Goal: Task Accomplishment & Management: Manage account settings

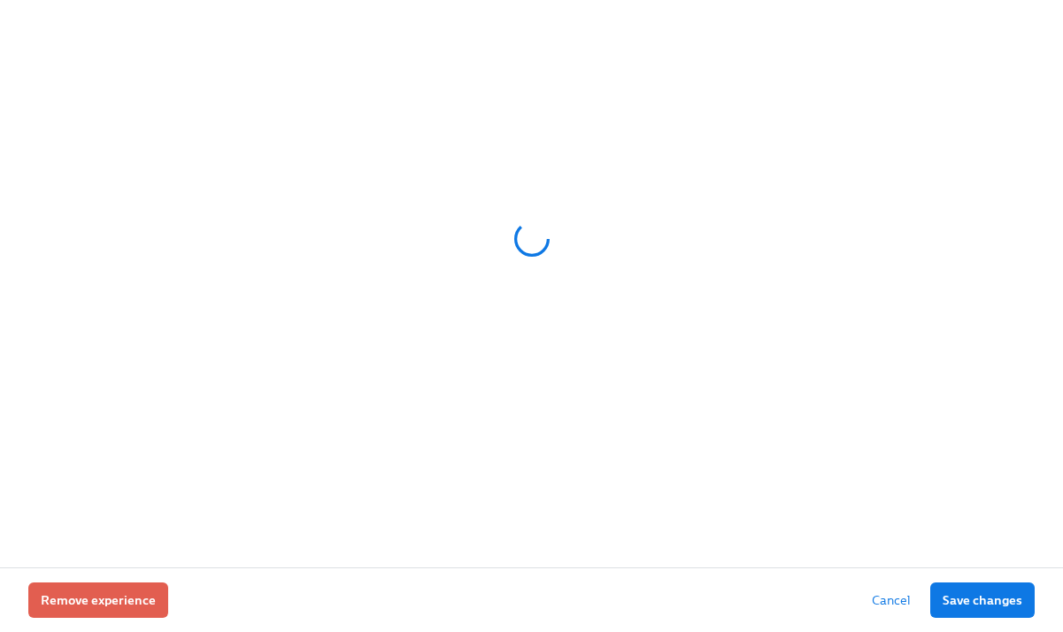
scroll to position [0, 19290]
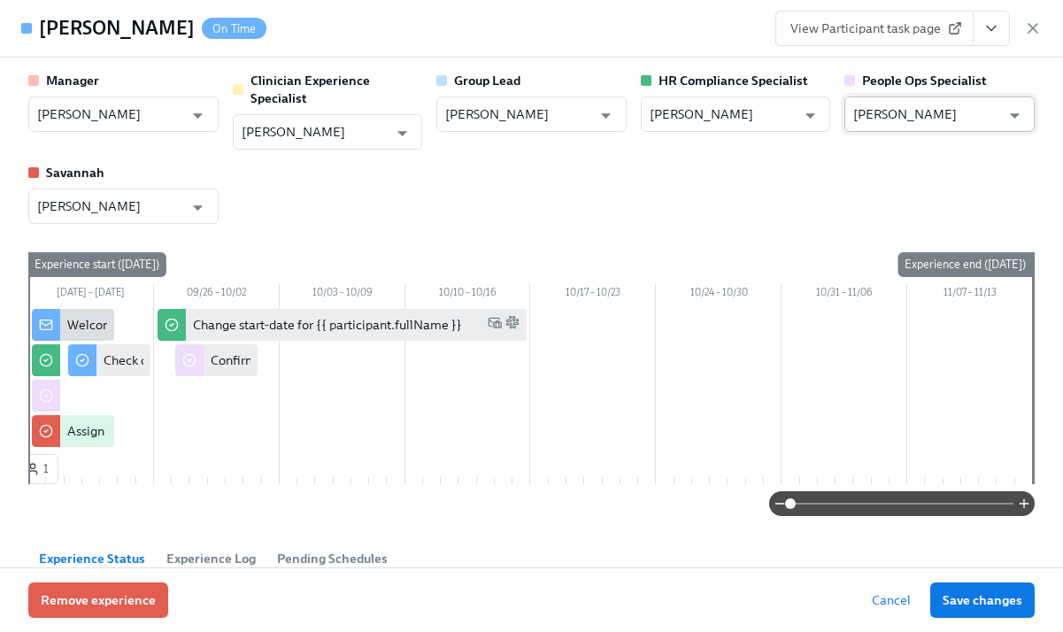
click at [896, 108] on input "[PERSON_NAME]" at bounding box center [926, 113] width 147 height 35
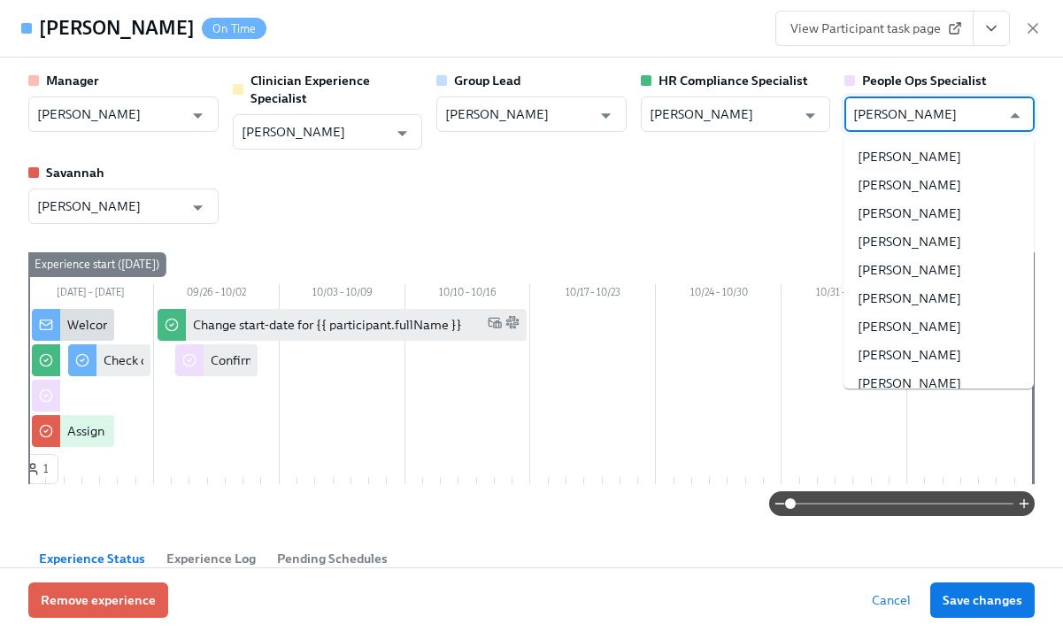
click at [896, 108] on input "[PERSON_NAME]" at bounding box center [926, 113] width 147 height 35
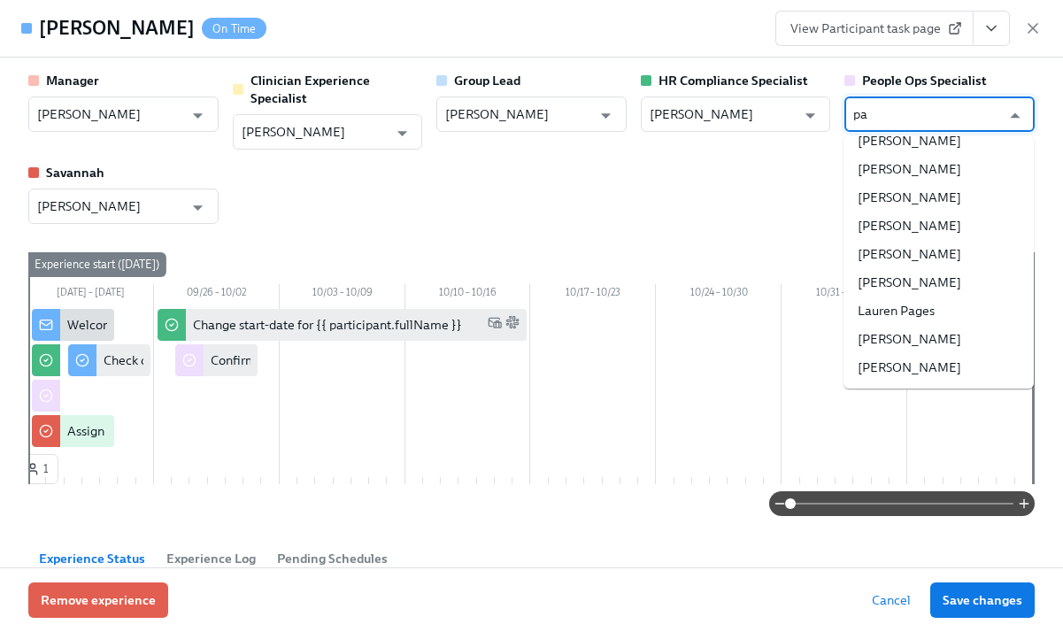
scroll to position [0, 0]
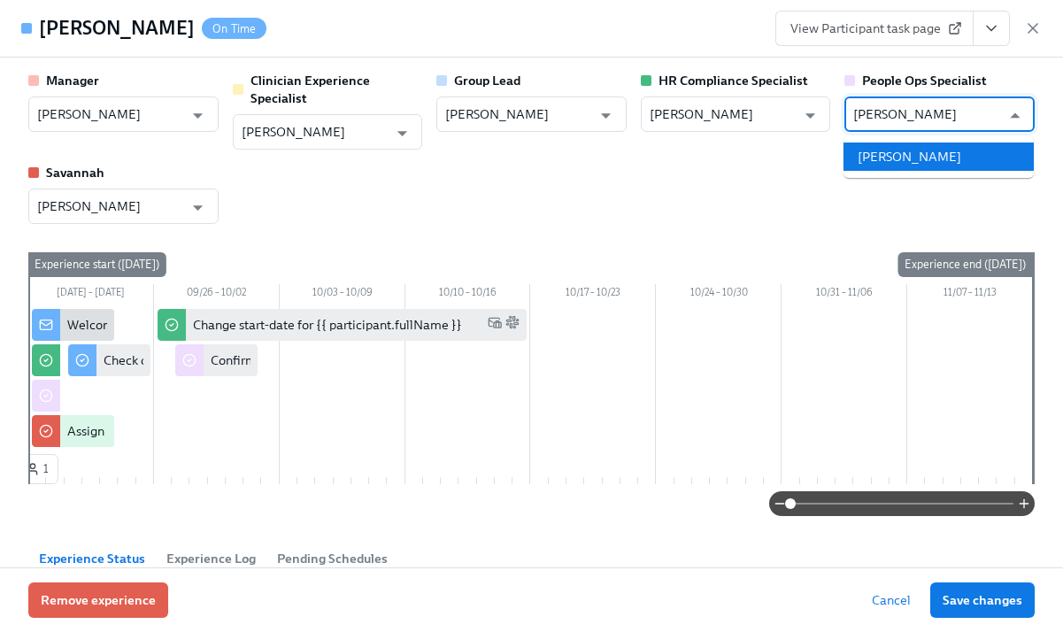
drag, startPoint x: 915, startPoint y: 158, endPoint x: 923, endPoint y: 362, distance: 203.7
click at [915, 159] on li "[PERSON_NAME]" at bounding box center [938, 156] width 190 height 28
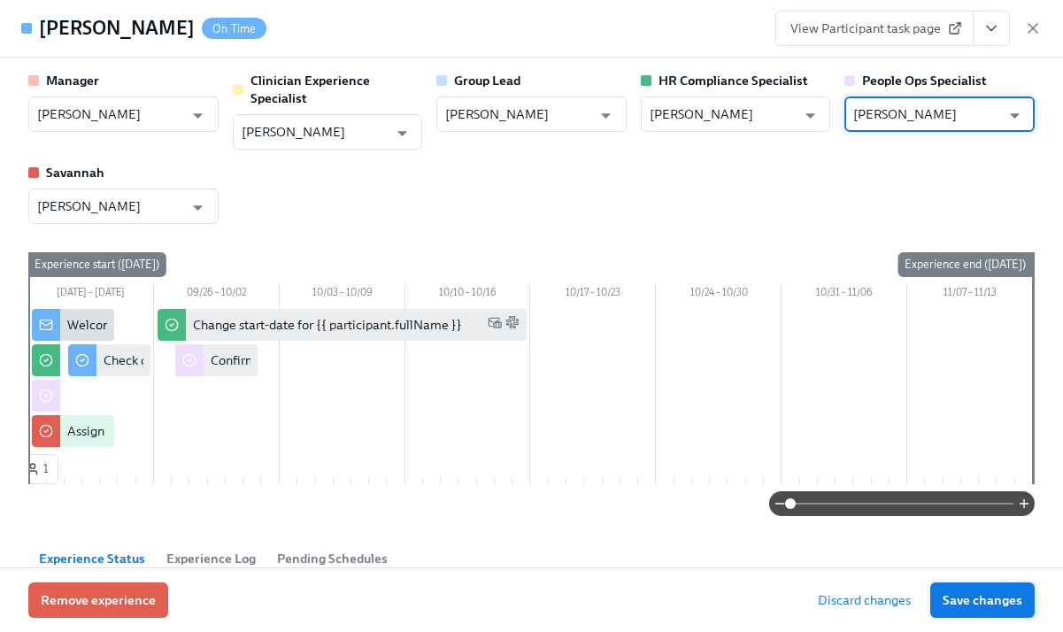
type input "[PERSON_NAME]"
click at [959, 598] on span "Save changes" at bounding box center [983, 600] width 80 height 18
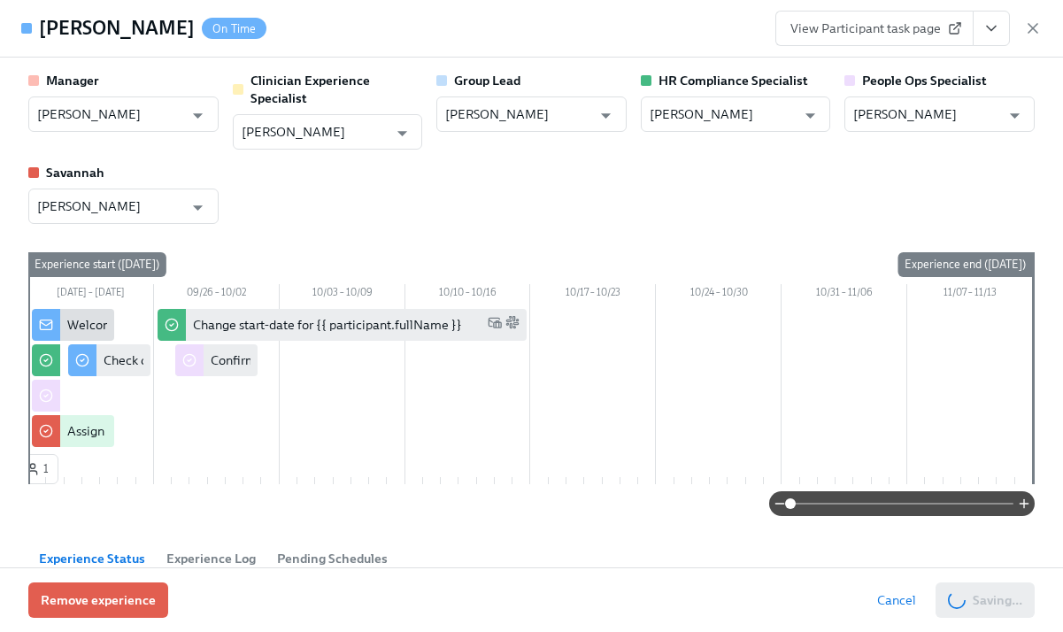
type input "[PERSON_NAME]"
click at [1039, 25] on icon "button" at bounding box center [1033, 28] width 18 height 18
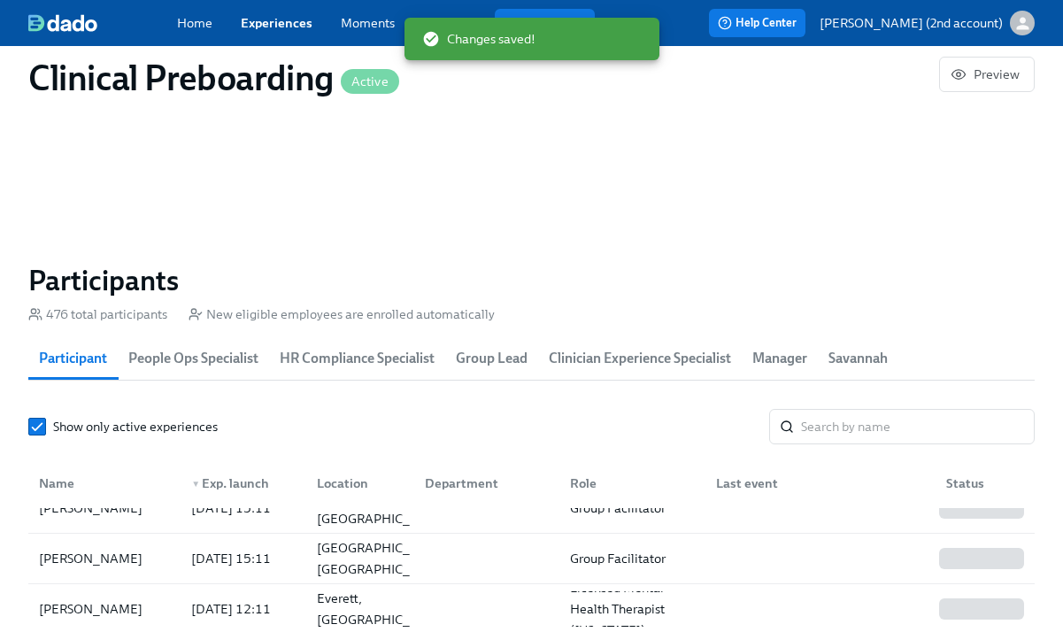
scroll to position [79, 0]
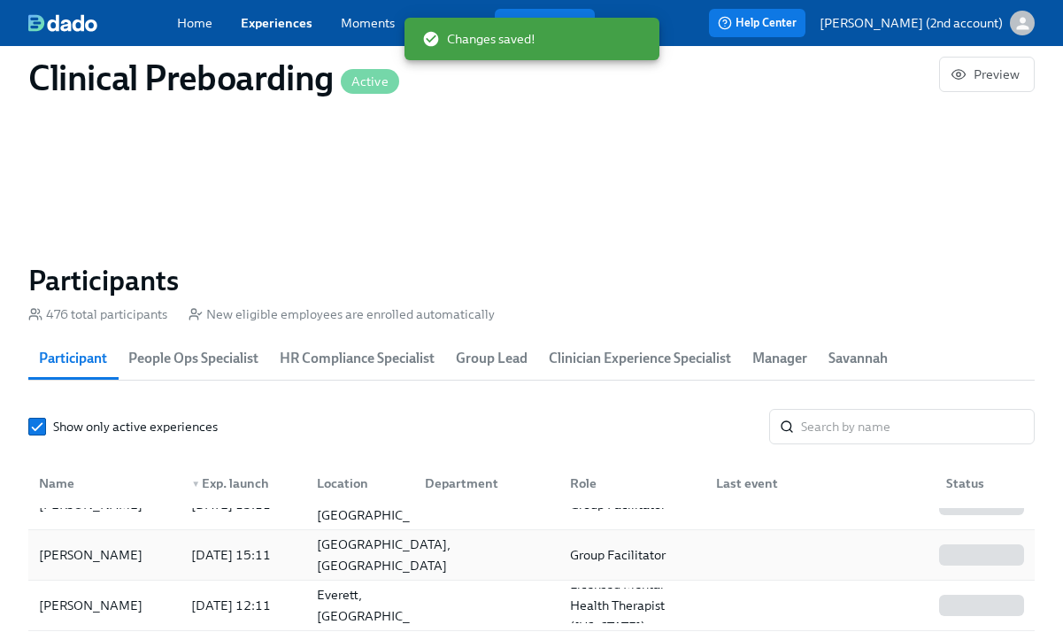
click at [369, 547] on div "[GEOGRAPHIC_DATA], [GEOGRAPHIC_DATA]" at bounding box center [384, 555] width 148 height 42
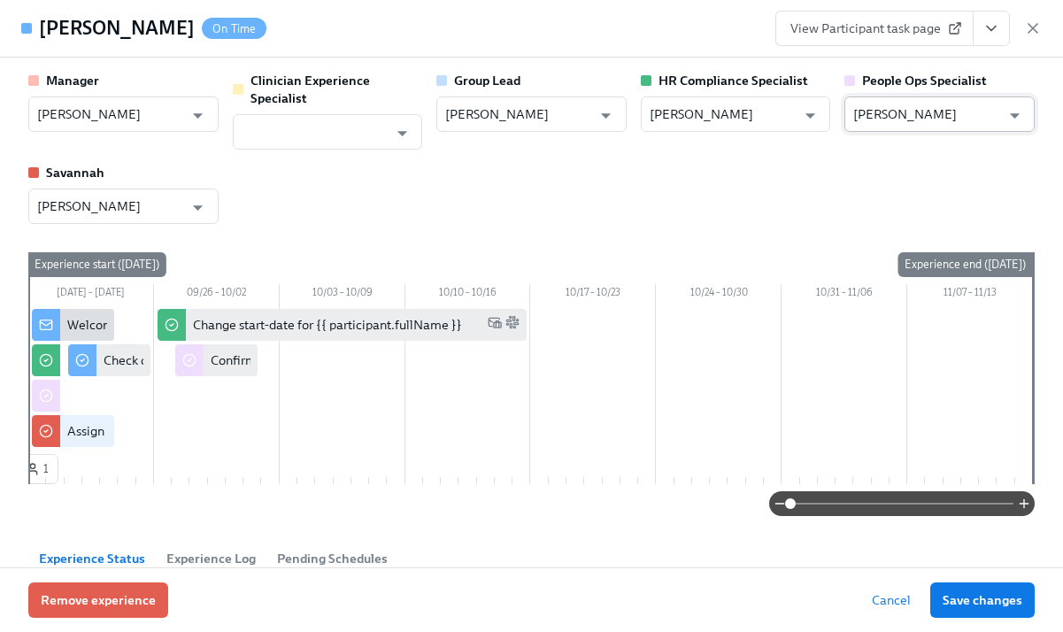
click at [966, 105] on input "[PERSON_NAME]" at bounding box center [926, 113] width 147 height 35
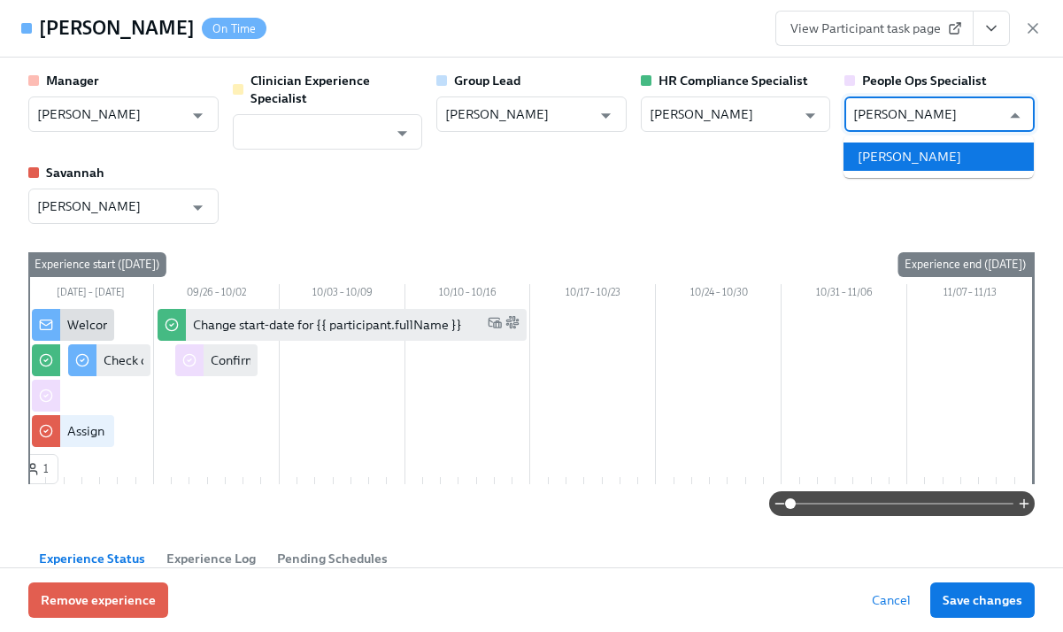
click at [957, 154] on li "[PERSON_NAME]" at bounding box center [938, 156] width 190 height 28
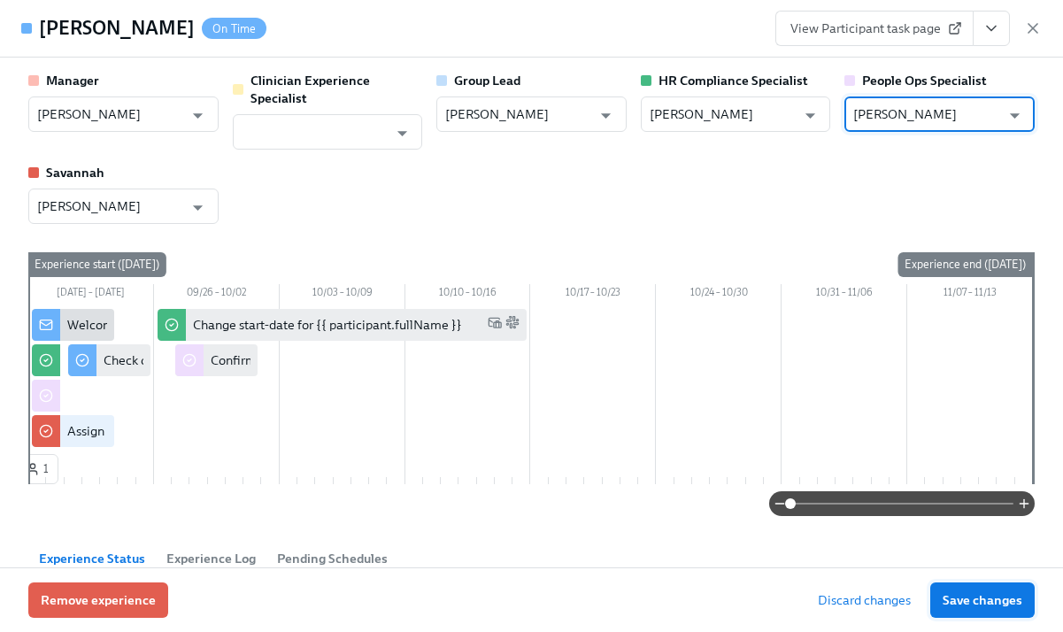
type input "[PERSON_NAME]"
click at [983, 600] on span "Save changes" at bounding box center [983, 600] width 80 height 18
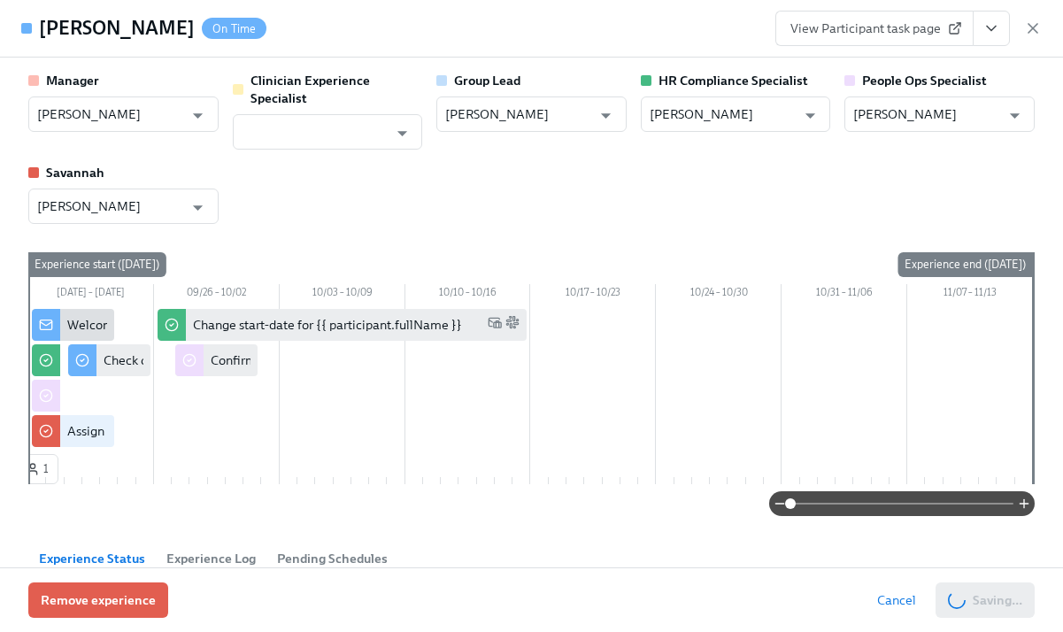
type input "[PERSON_NAME]"
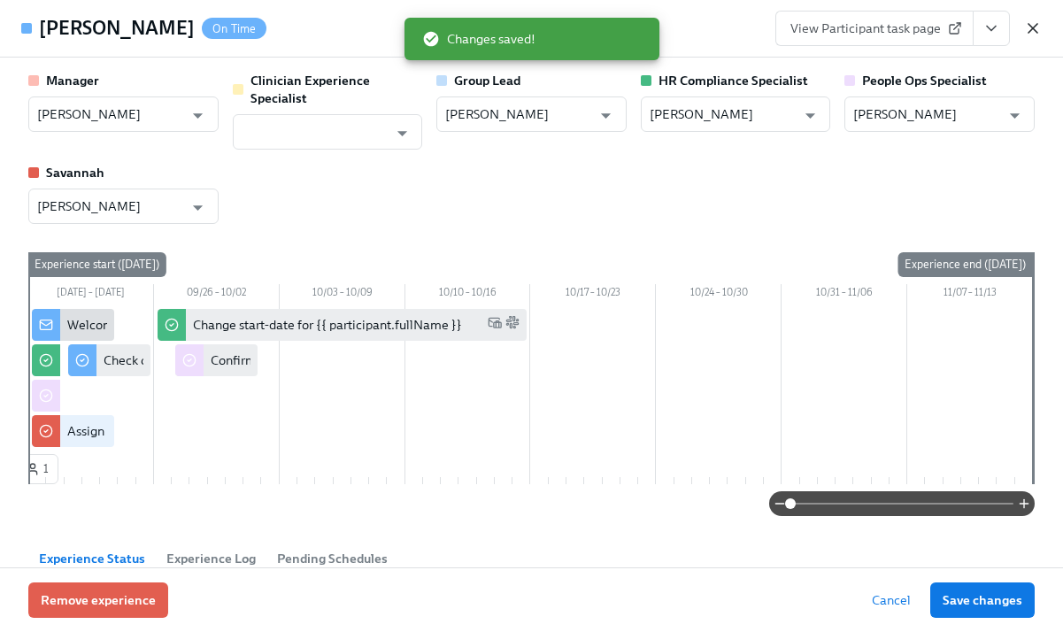
click at [1035, 30] on icon "button" at bounding box center [1032, 28] width 9 height 9
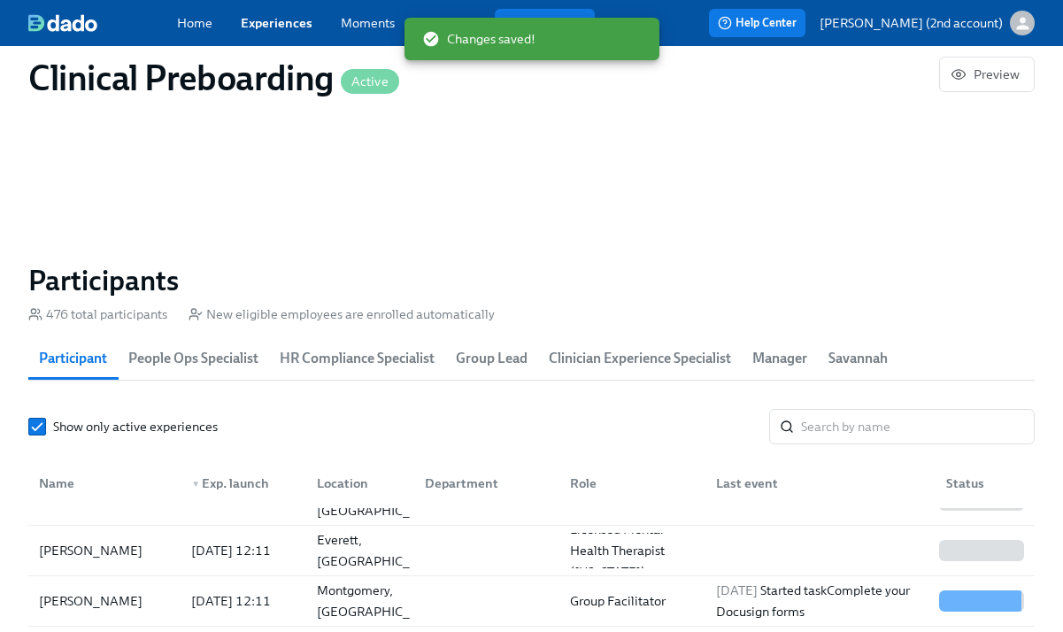
scroll to position [135, 0]
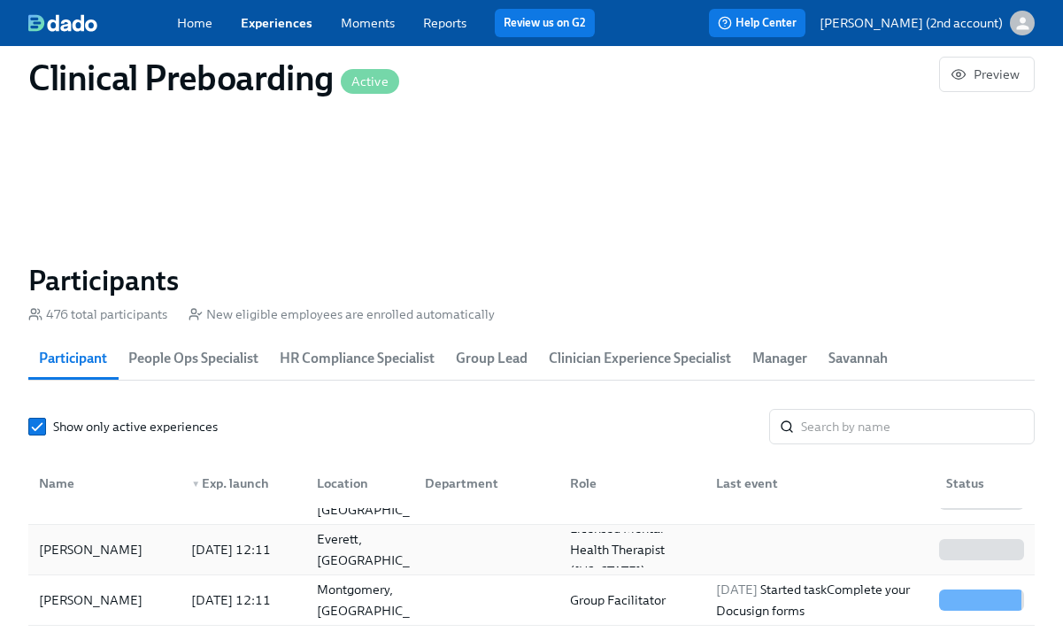
click at [71, 550] on div "[PERSON_NAME]" at bounding box center [91, 549] width 118 height 21
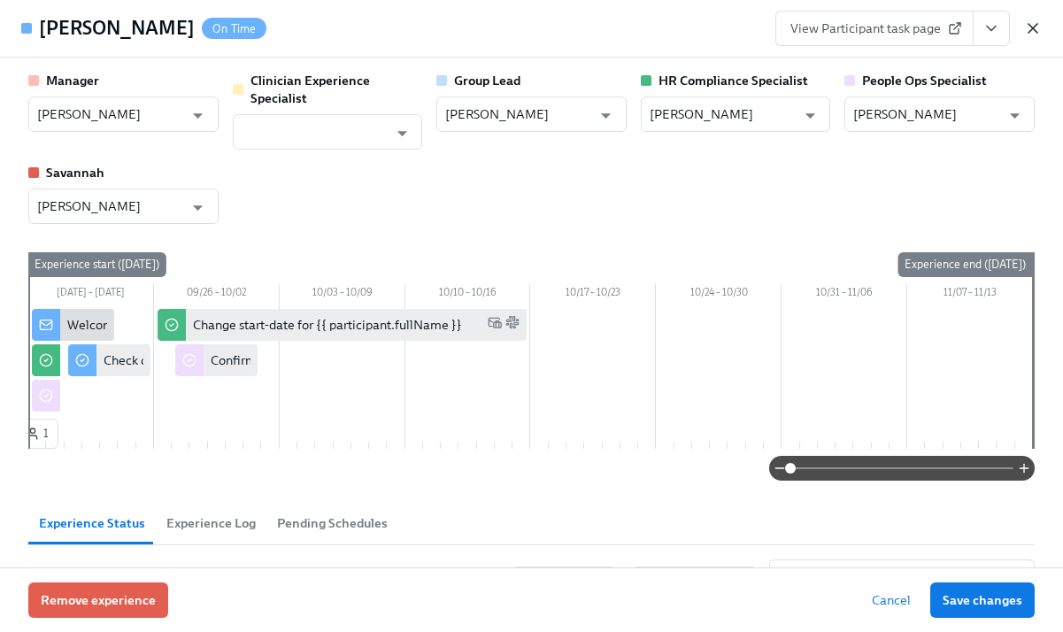
click at [1039, 29] on icon "button" at bounding box center [1033, 28] width 18 height 18
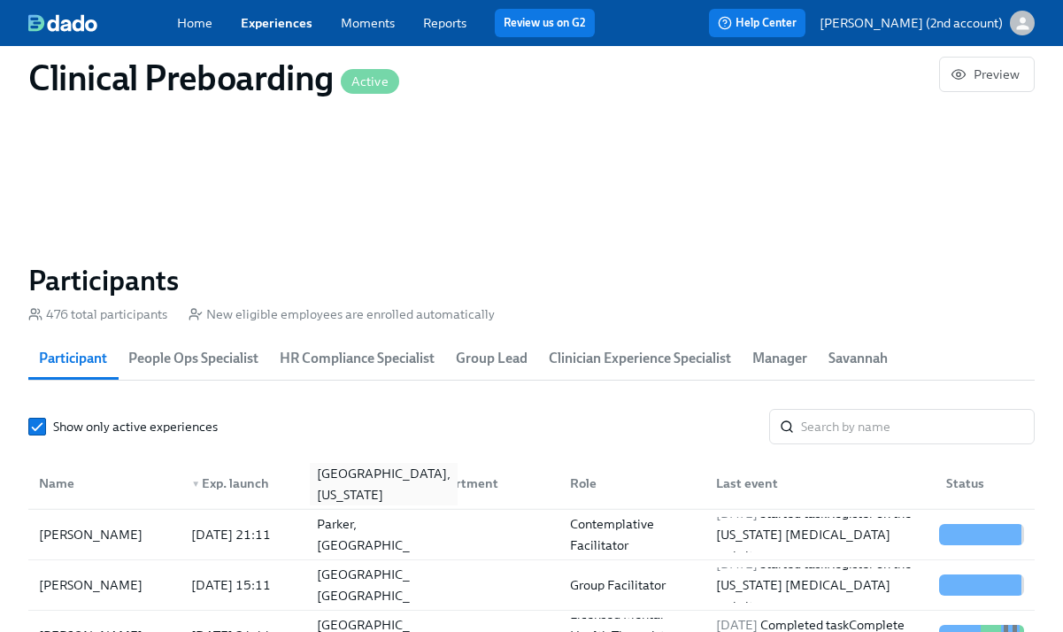
scroll to position [356, 0]
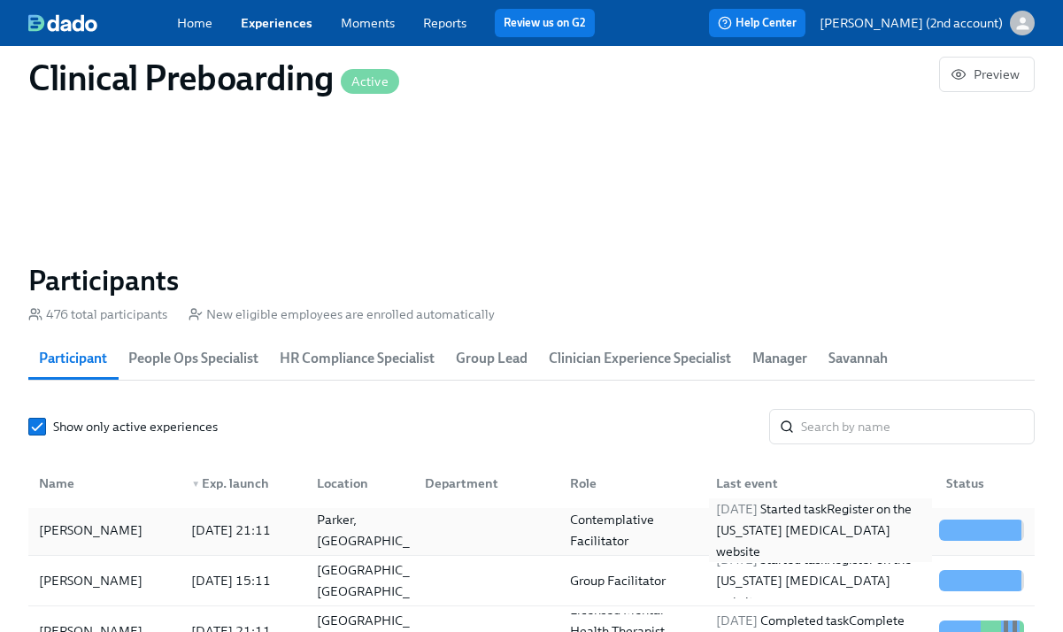
click at [803, 527] on div "[DATE] Started task Register on the [US_STATE] [MEDICAL_DATA] website" at bounding box center [820, 530] width 223 height 64
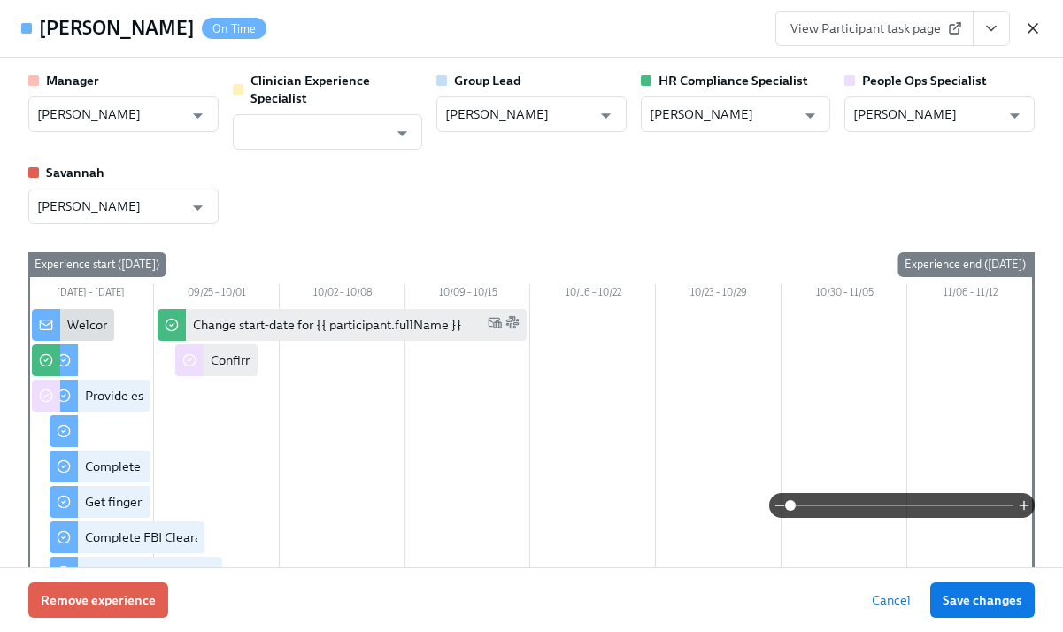
click at [1032, 26] on icon "button" at bounding box center [1033, 28] width 18 height 18
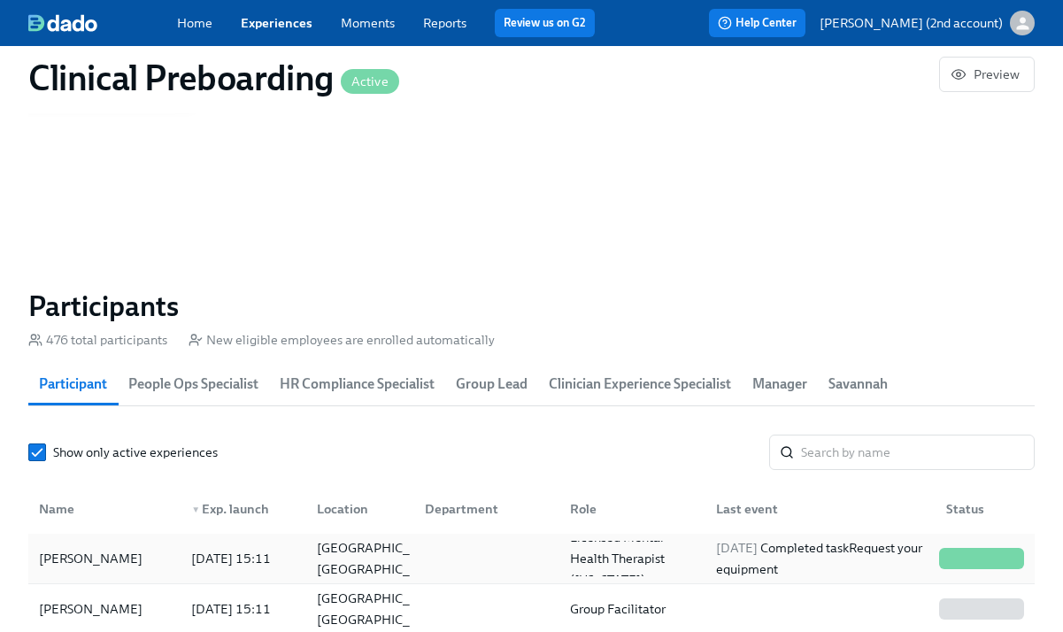
click at [159, 559] on div "[PERSON_NAME]" at bounding box center [104, 558] width 145 height 35
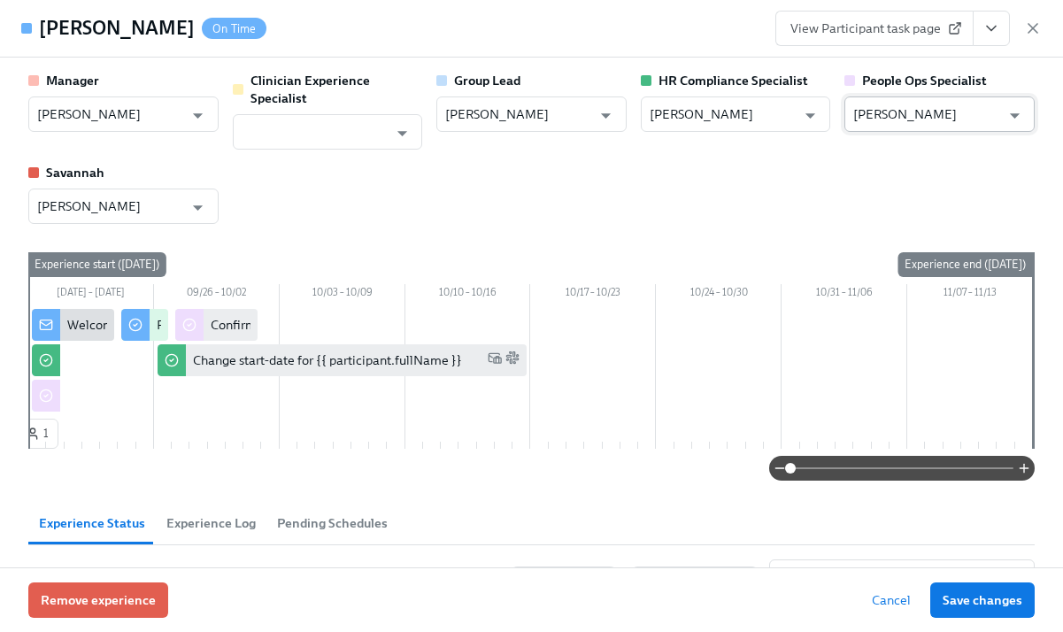
click at [891, 118] on input "[PERSON_NAME]" at bounding box center [926, 113] width 147 height 35
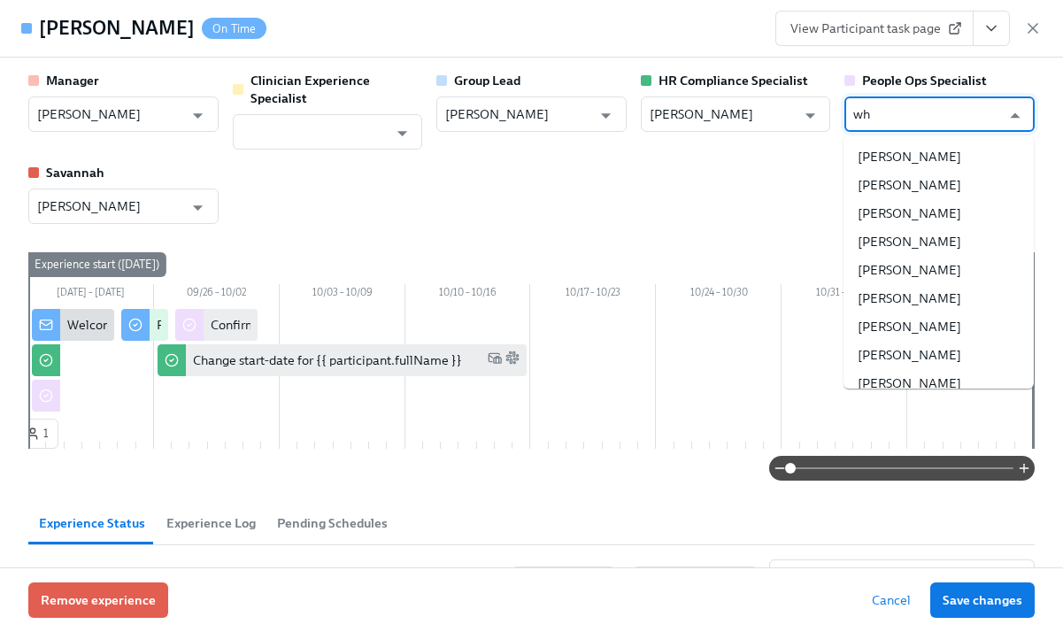
type input "w"
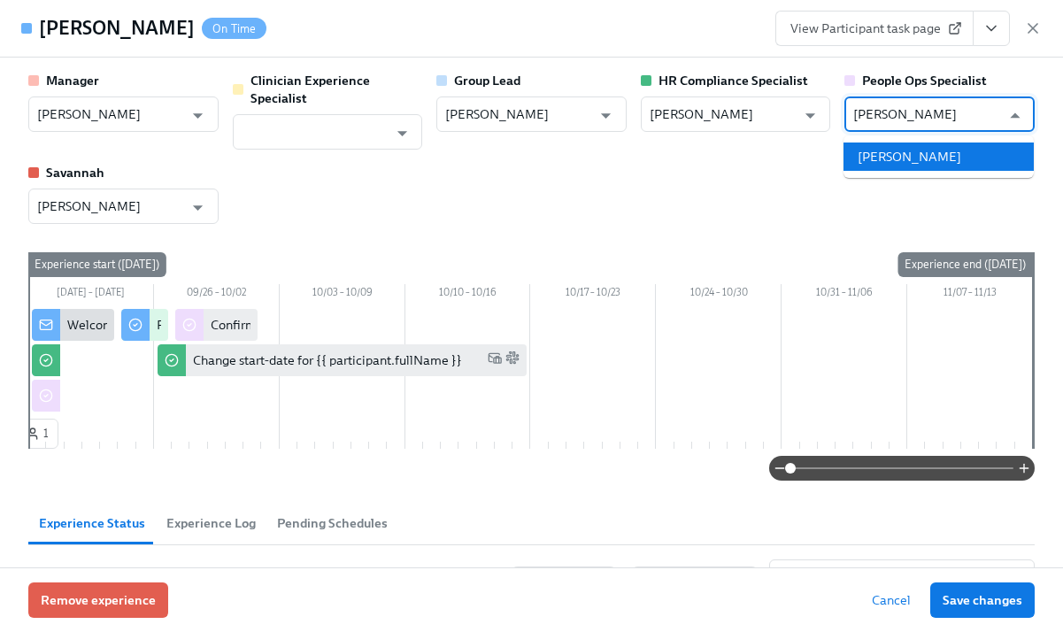
click at [908, 163] on li "[PERSON_NAME]" at bounding box center [938, 156] width 190 height 28
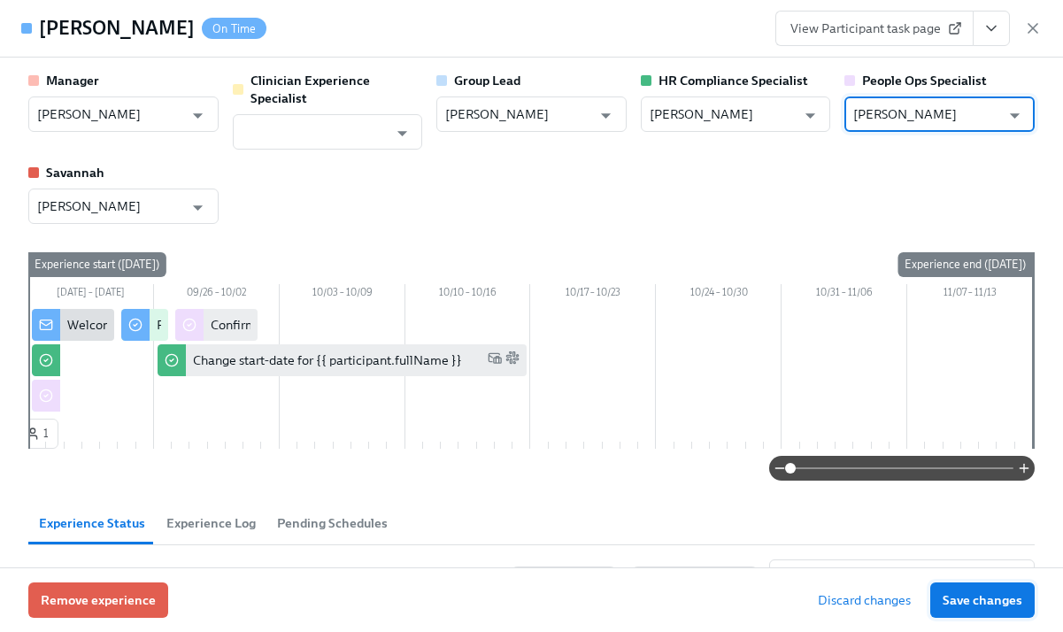
type input "[PERSON_NAME]"
click at [991, 593] on span "Save changes" at bounding box center [983, 600] width 80 height 18
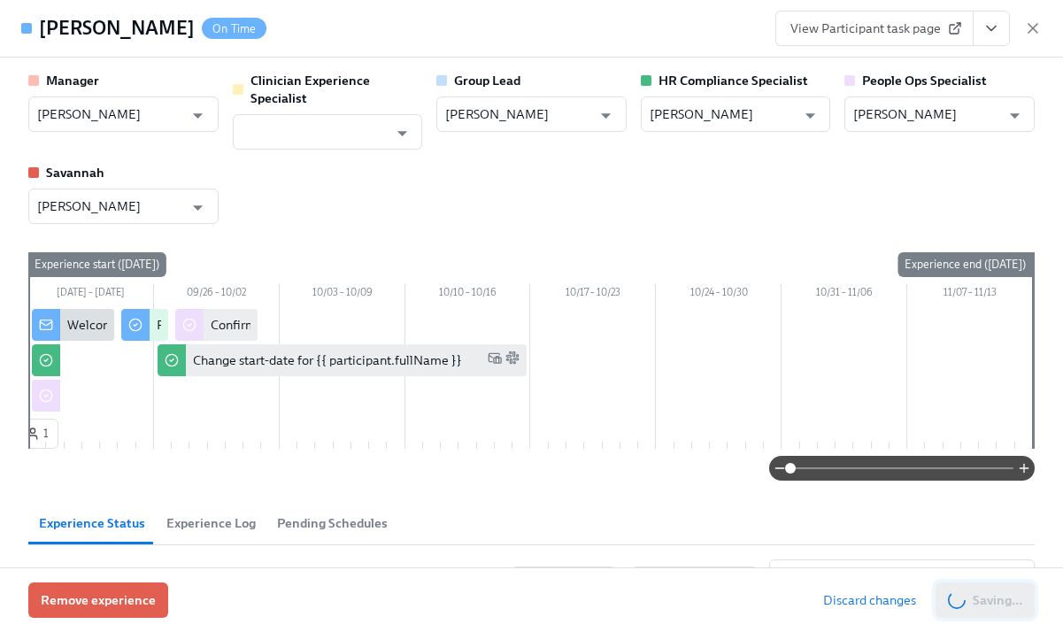
type input "[PERSON_NAME]"
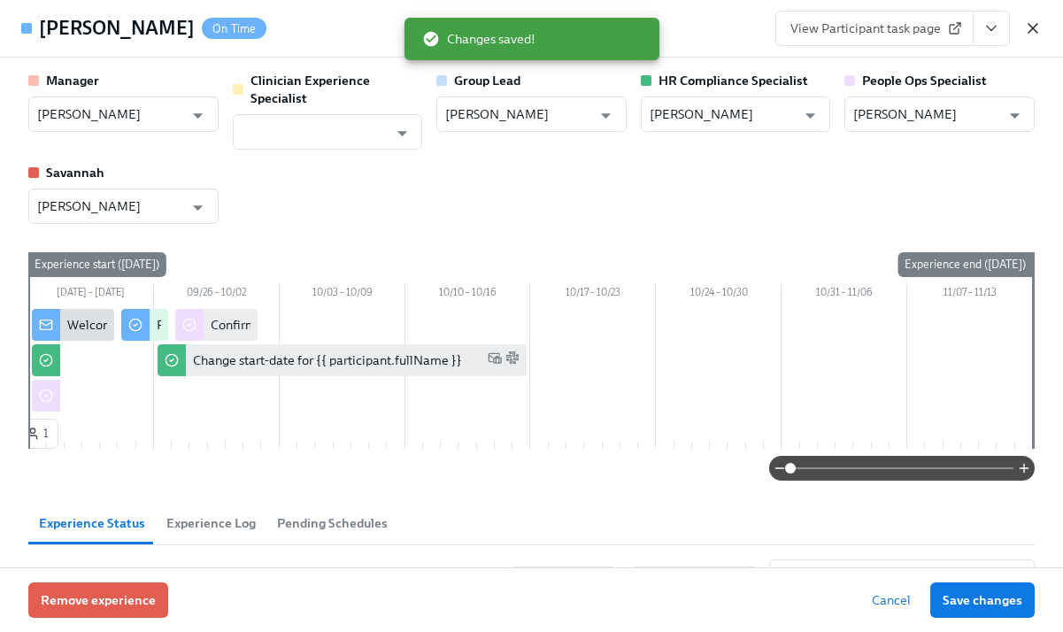
click at [1029, 30] on icon "button" at bounding box center [1033, 28] width 18 height 18
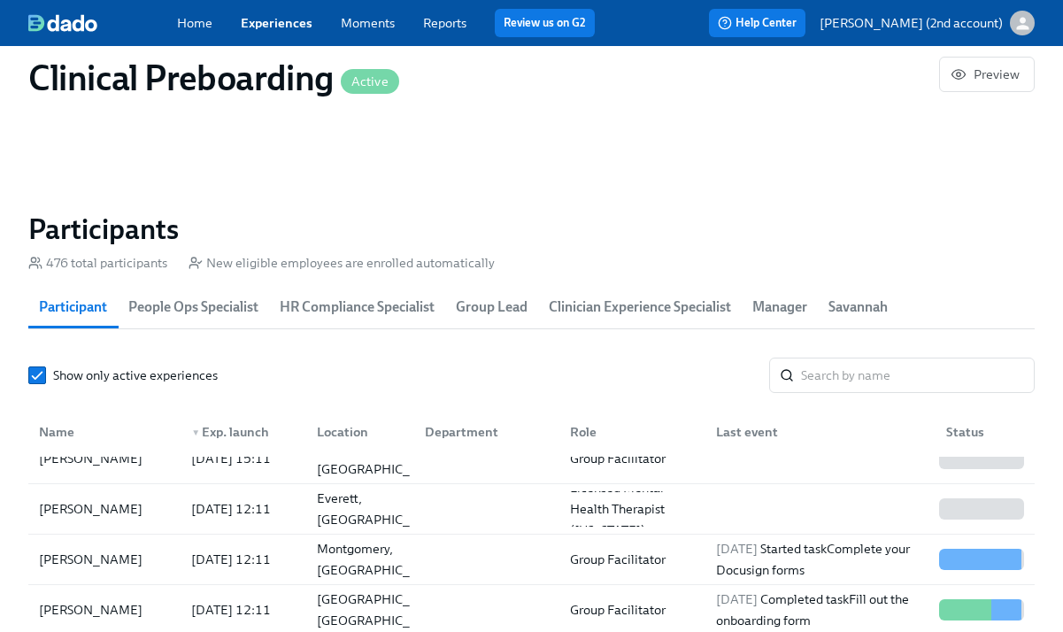
scroll to position [132, 0]
